Goal: Use online tool/utility: Use online tool/utility

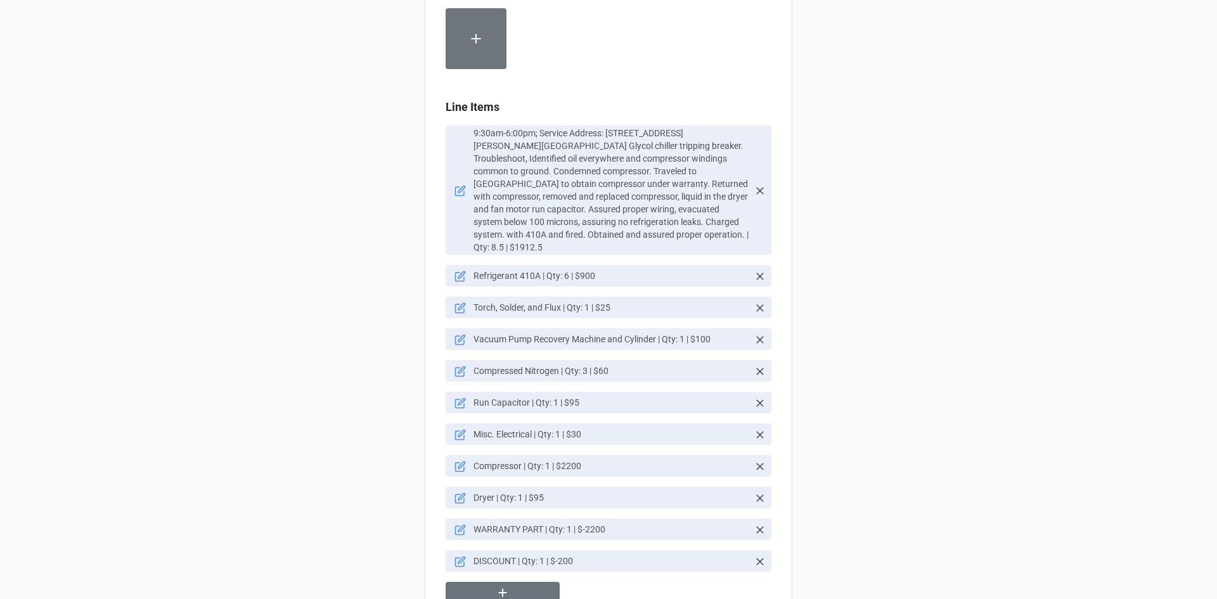
scroll to position [810, 0]
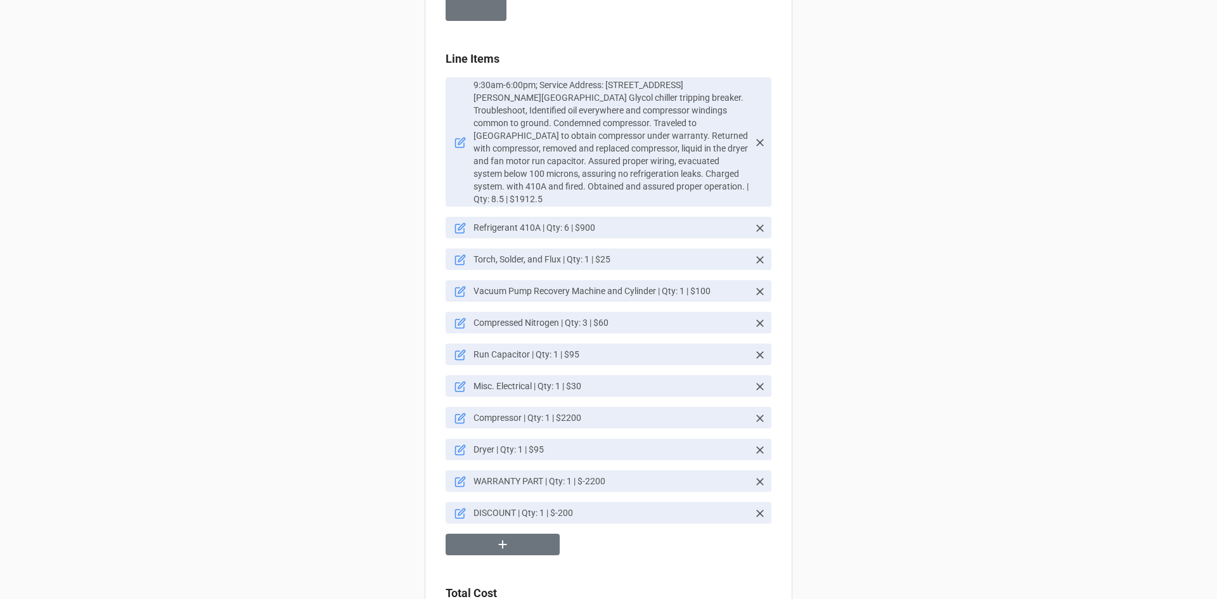
click at [454, 508] on icon at bounding box center [459, 513] width 11 height 11
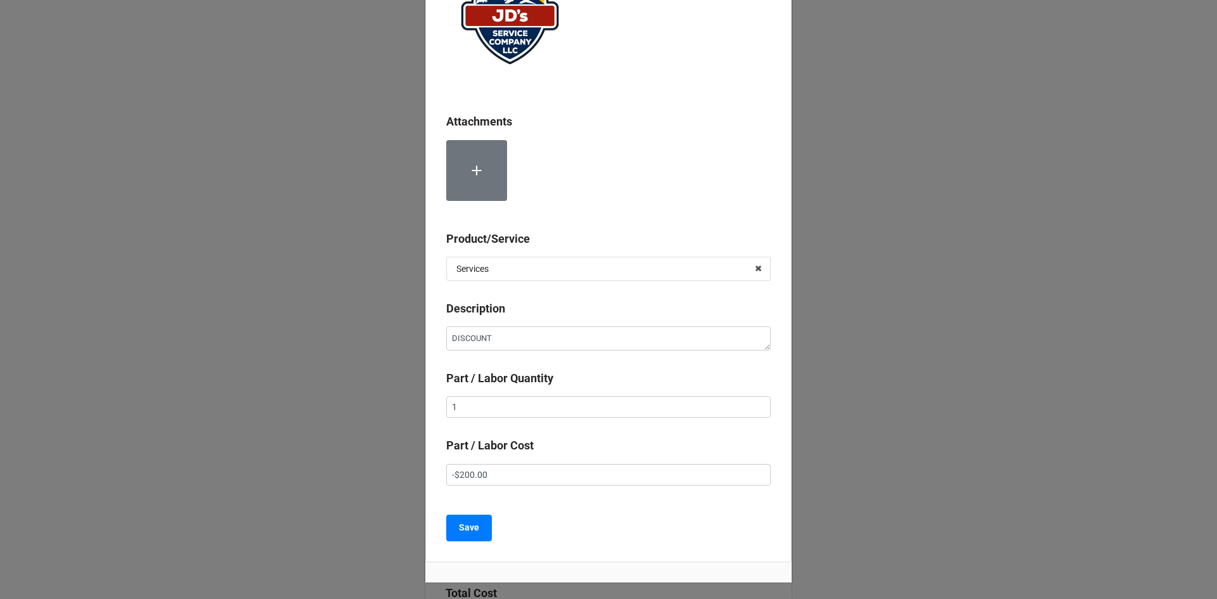
scroll to position [127, 0]
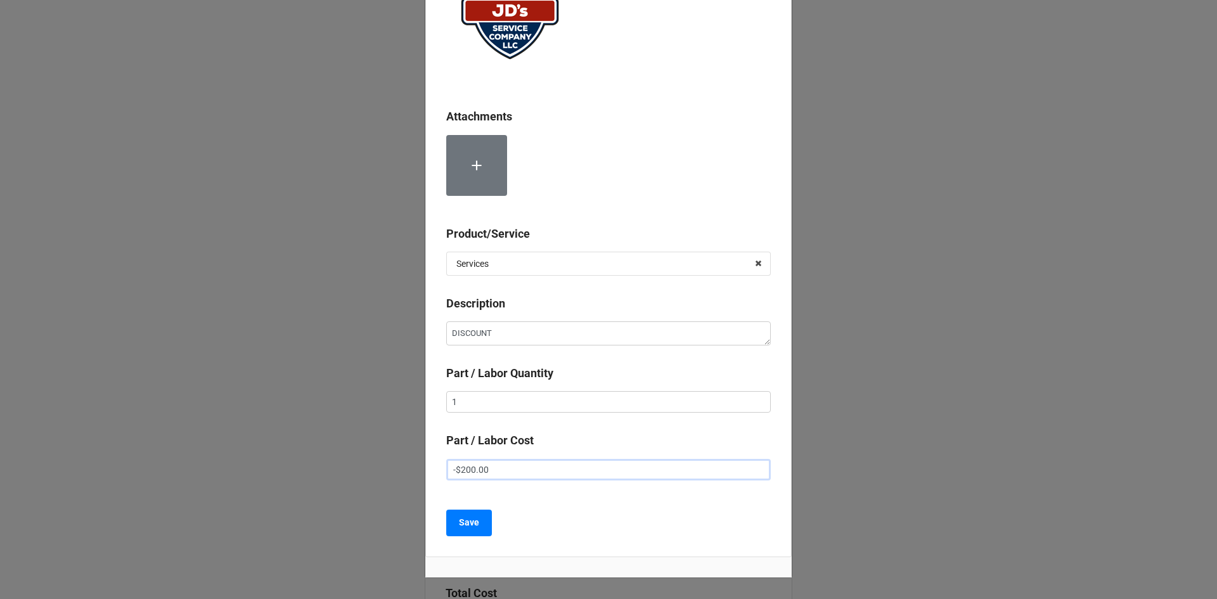
click at [463, 470] on input "-$200.00" at bounding box center [608, 470] width 324 height 22
type textarea "x"
type input "-$00.00"
type textarea "x"
type input "-$700.00"
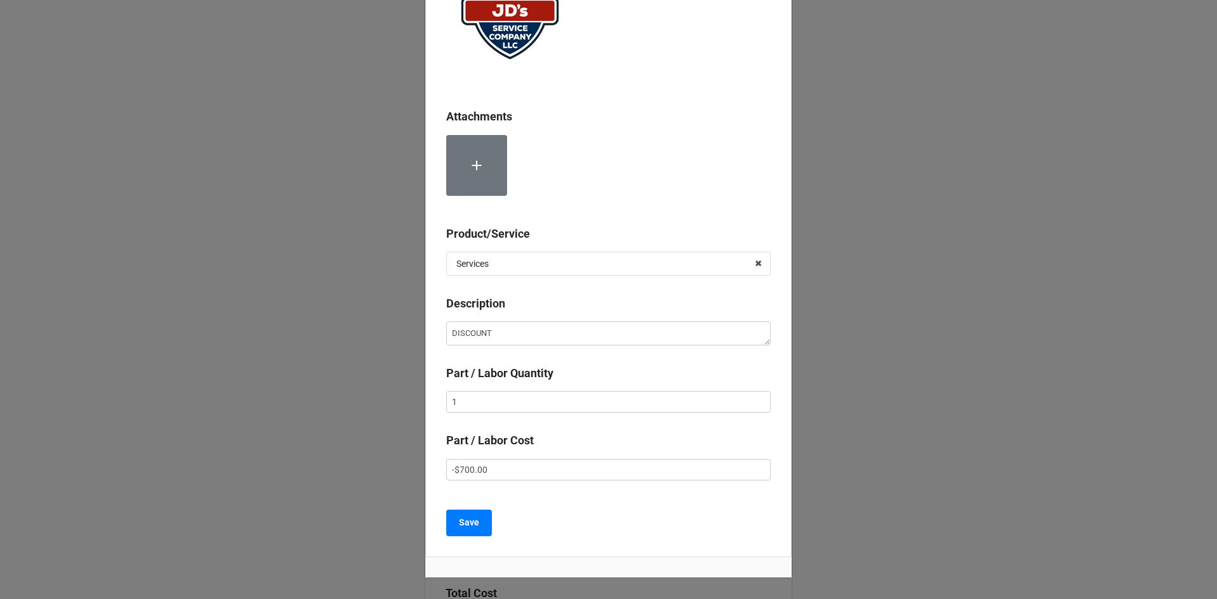
click at [572, 510] on div "Save" at bounding box center [608, 523] width 324 height 27
click at [469, 529] on b "Save" at bounding box center [469, 522] width 20 height 13
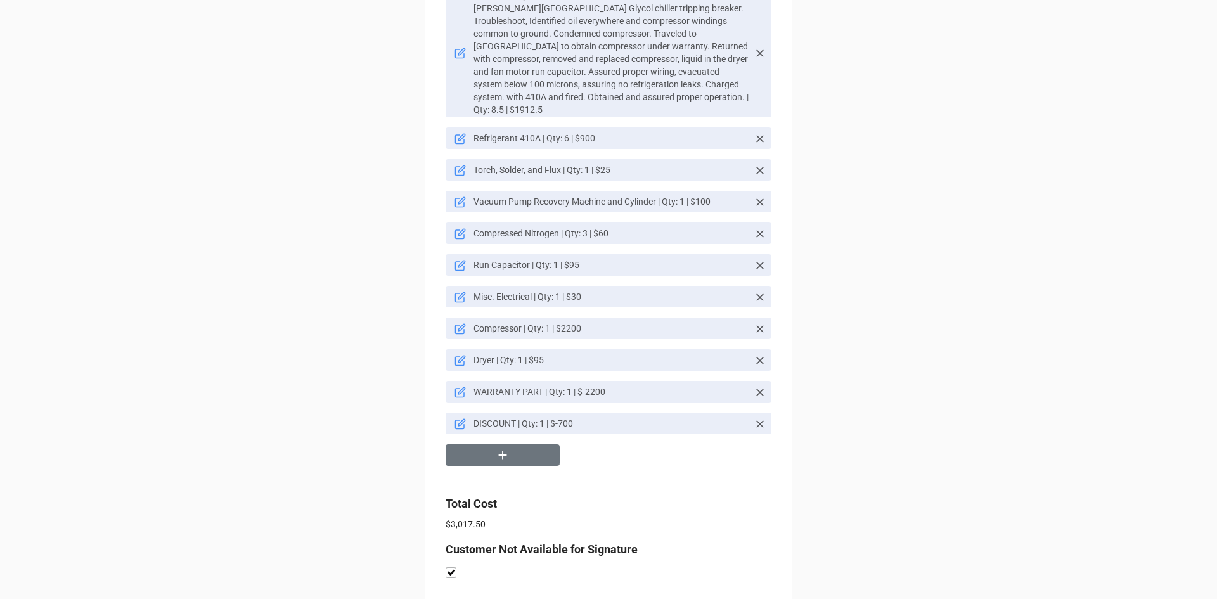
scroll to position [967, 0]
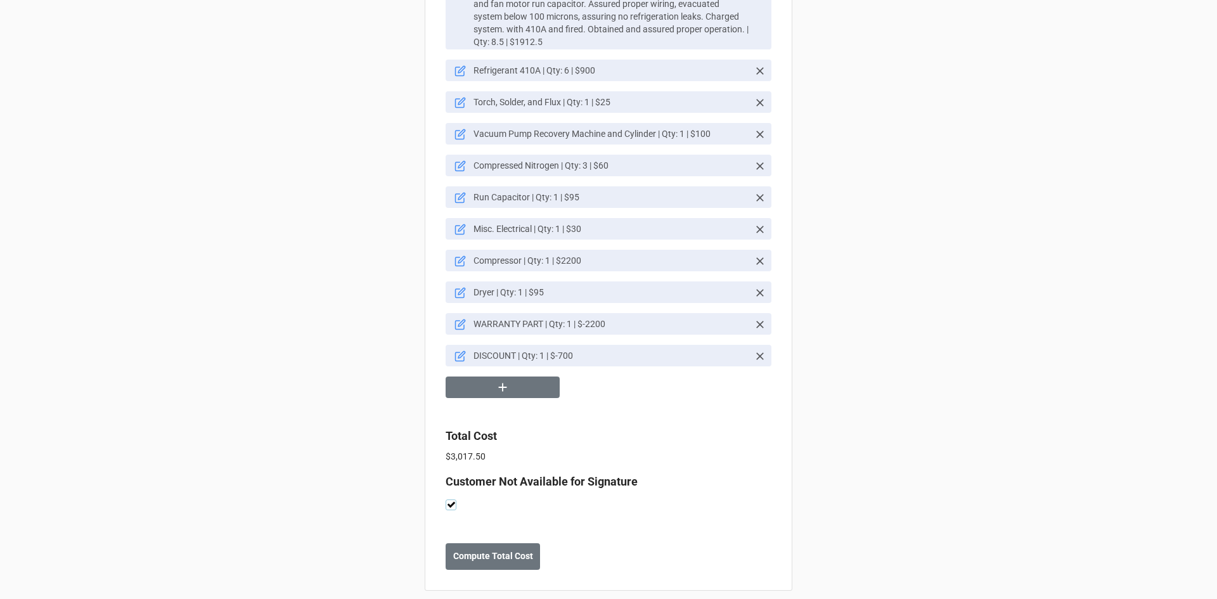
click at [447, 499] on label at bounding box center [451, 499] width 11 height 0
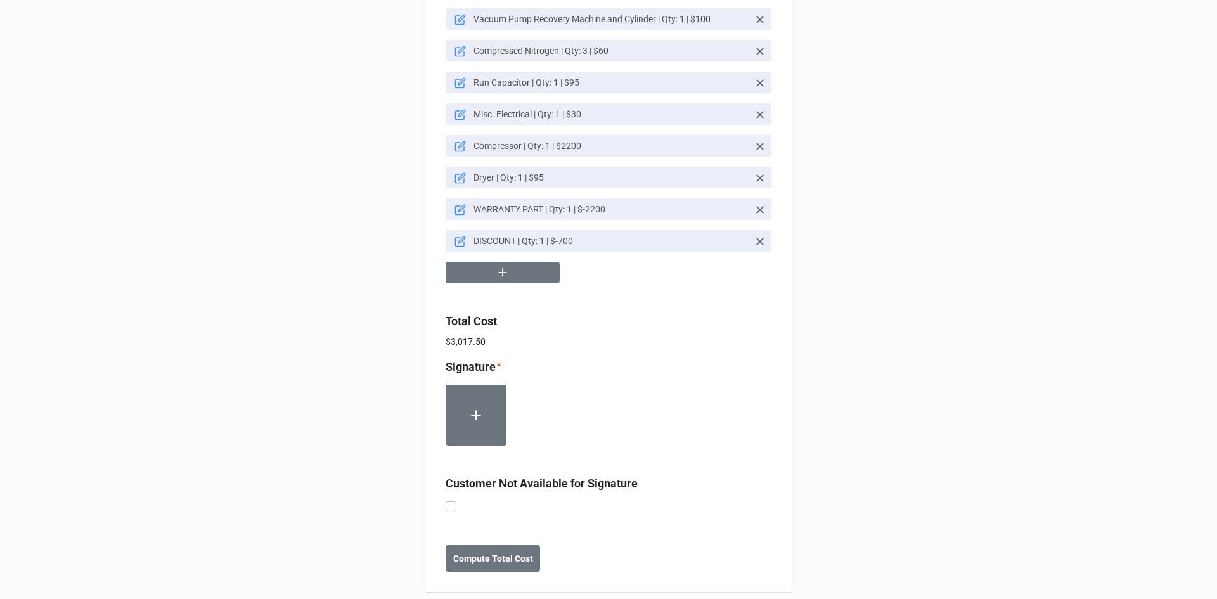
scroll to position [1084, 0]
click at [449, 499] on label at bounding box center [451, 499] width 11 height 0
checkbox input "true"
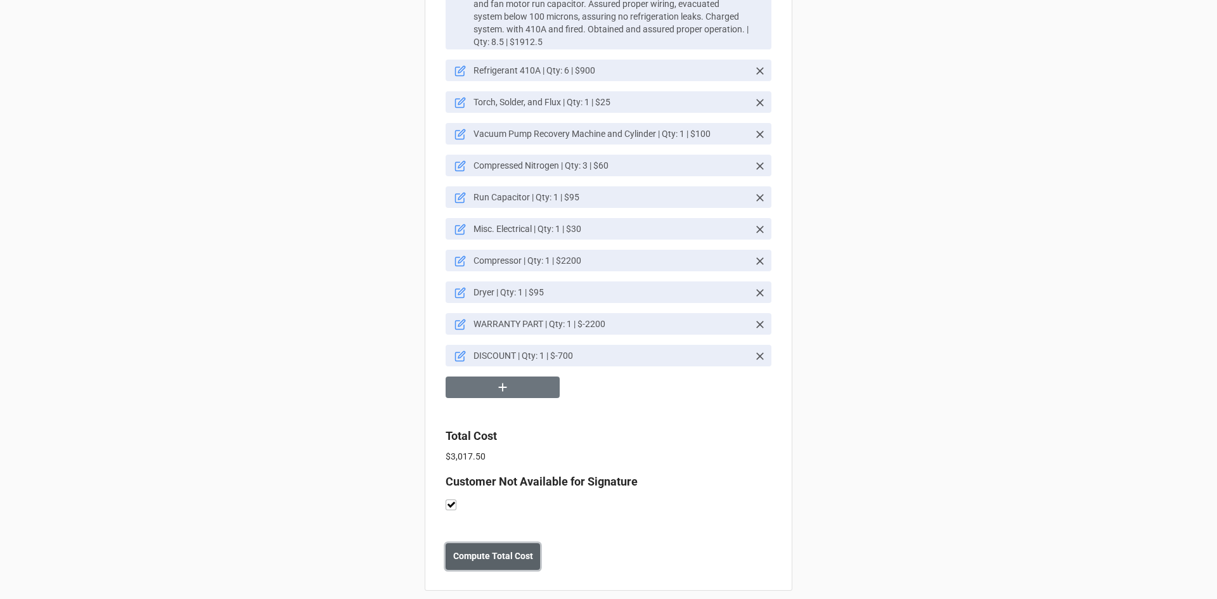
click at [497, 552] on button "Compute Total Cost" at bounding box center [493, 556] width 94 height 27
click at [467, 549] on b "Save" at bounding box center [468, 555] width 20 height 13
